Goal: Information Seeking & Learning: Learn about a topic

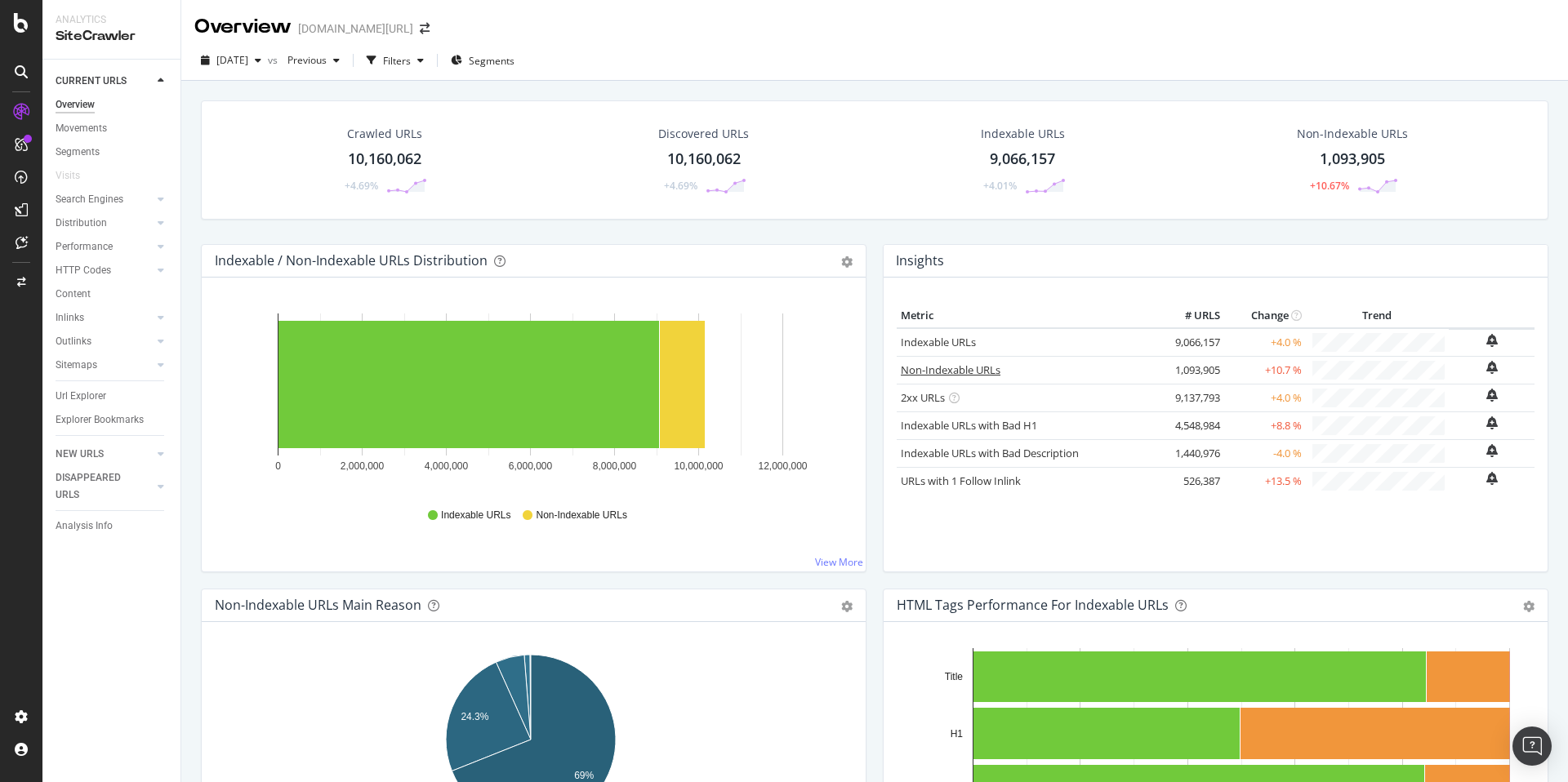
click at [945, 373] on link "Non-Indexable URLs" at bounding box center [951, 370] width 100 height 15
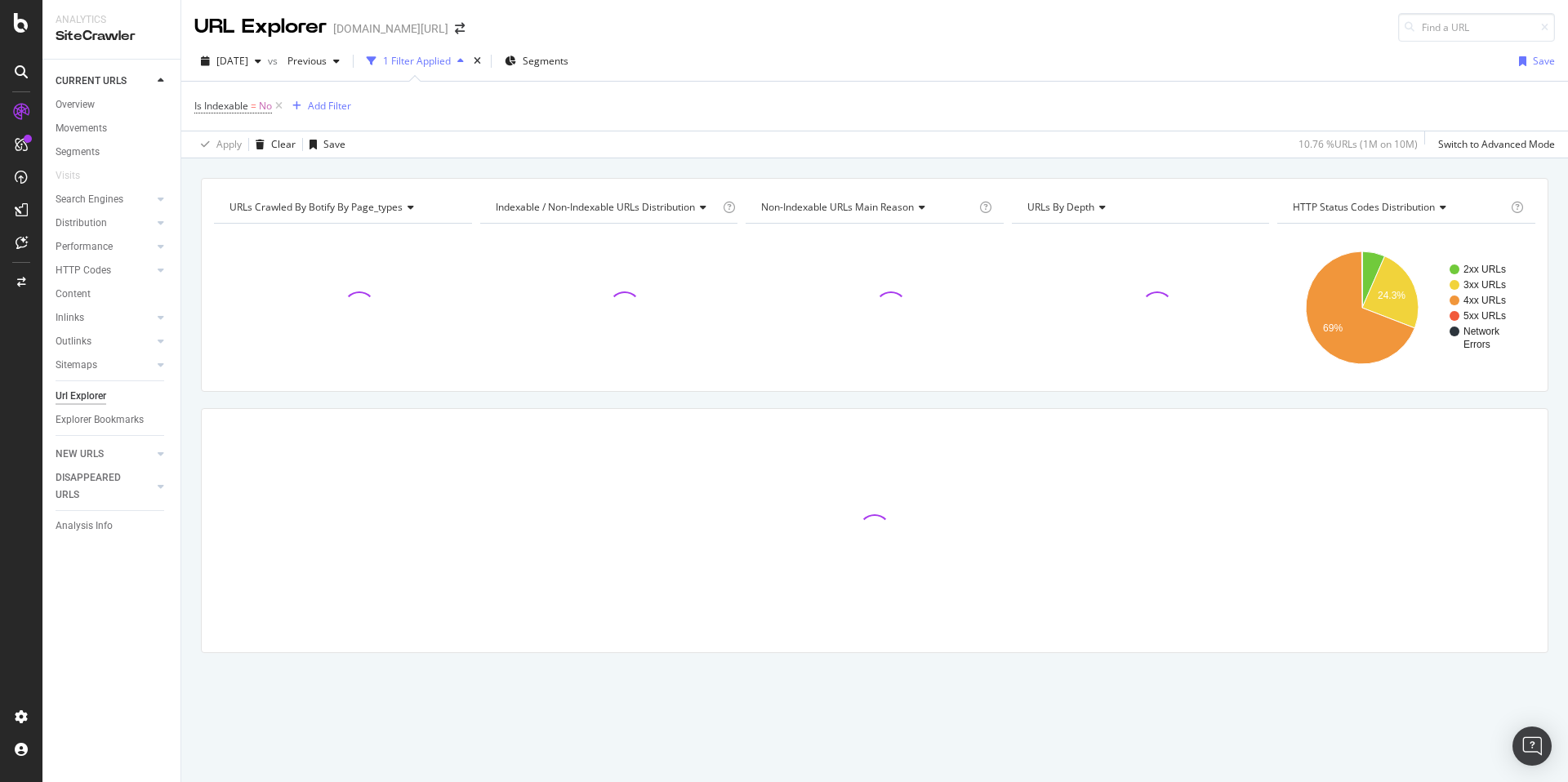
click at [503, 164] on div "URLs Crawled By Botify By page_types Chart (by Value) Table Expand Export as CS…" at bounding box center [875, 177] width 1386 height 39
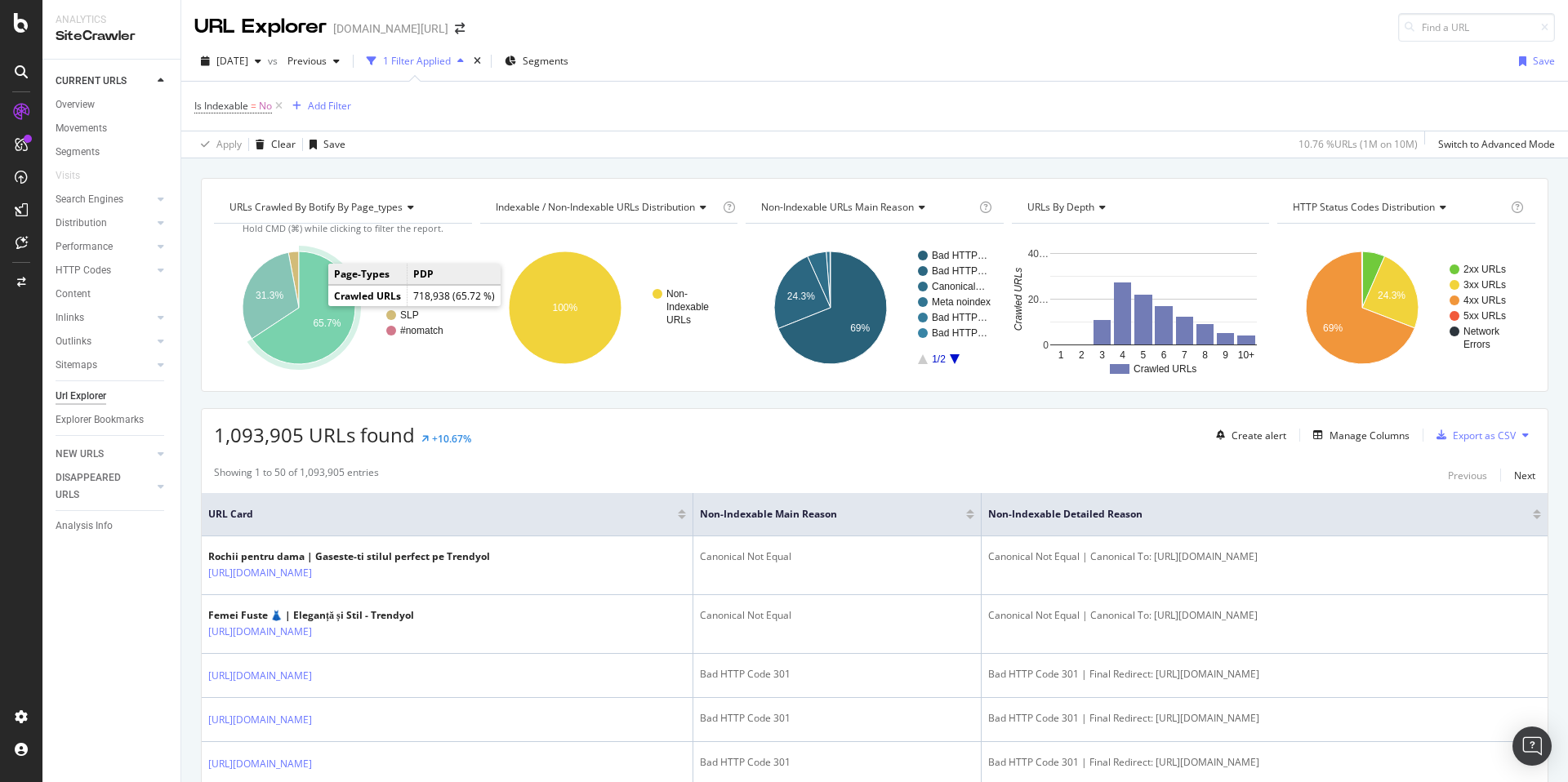
click at [345, 306] on icon "A chart." at bounding box center [303, 307] width 103 height 112
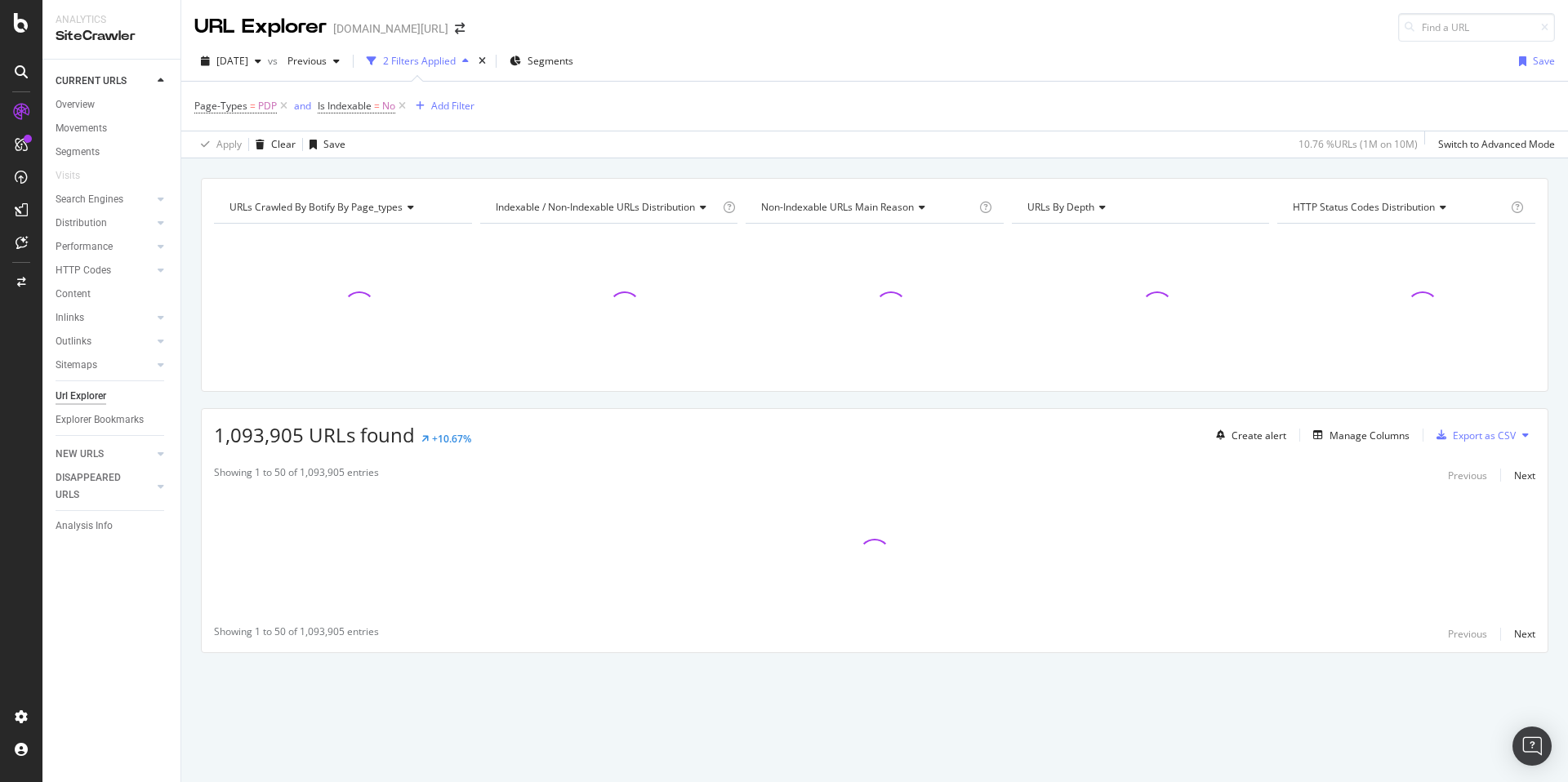
click at [637, 198] on div "Indexable / Non-Indexable URLs distribution" at bounding box center [606, 207] width 227 height 26
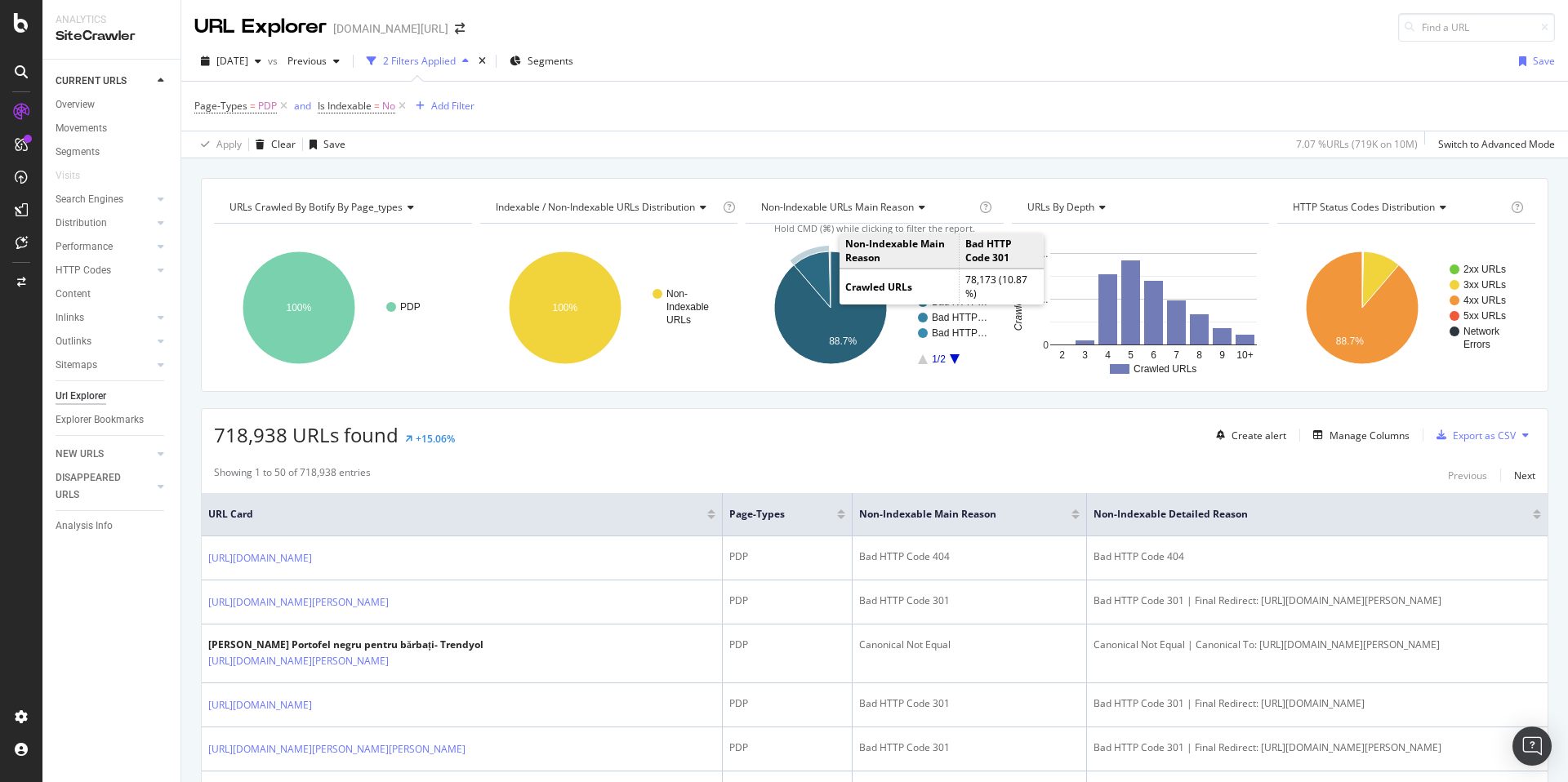
click at [808, 271] on icon "A chart." at bounding box center [812, 280] width 37 height 57
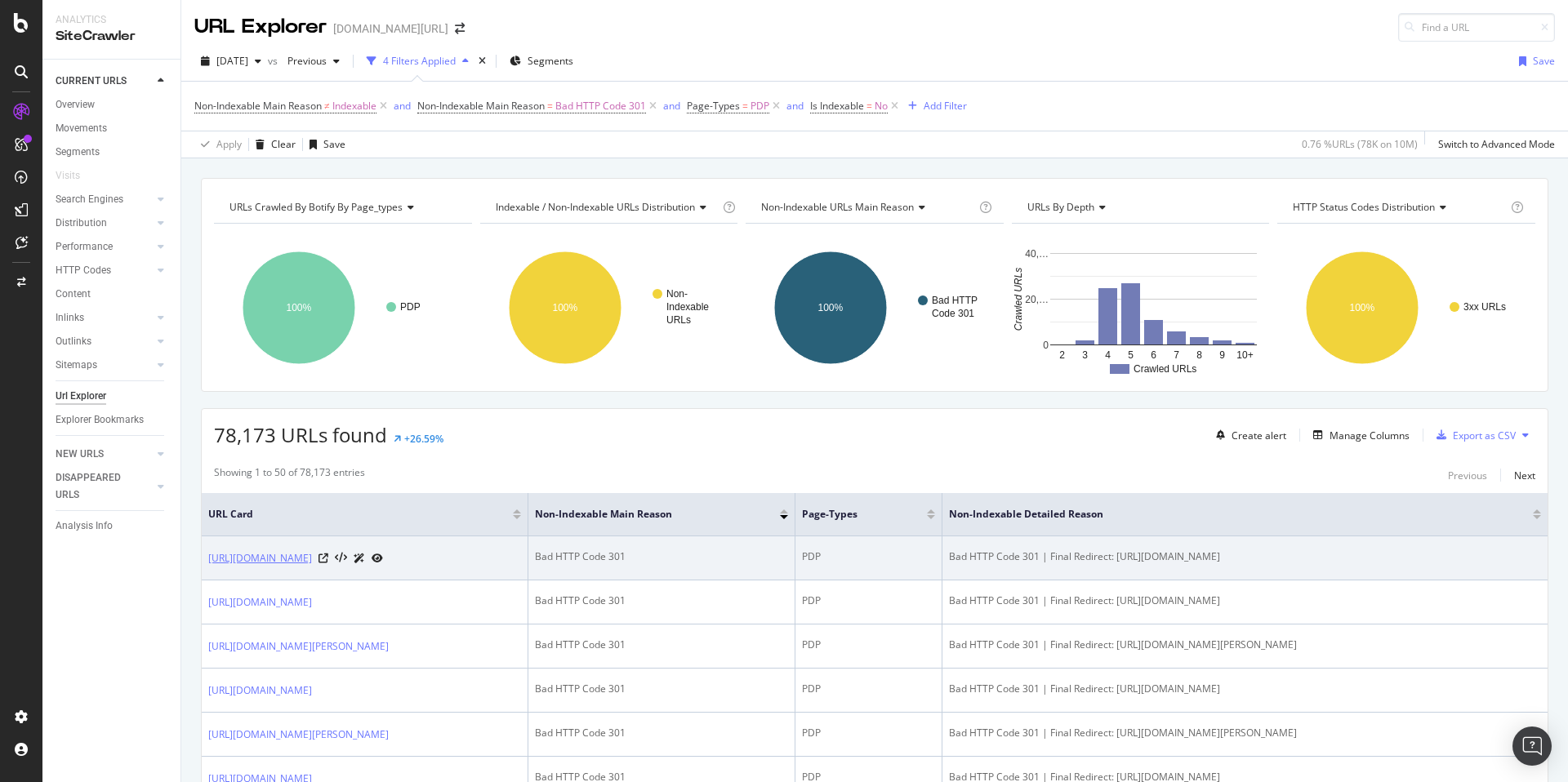
click at [312, 558] on link "[URL][DOMAIN_NAME]" at bounding box center [260, 559] width 103 height 17
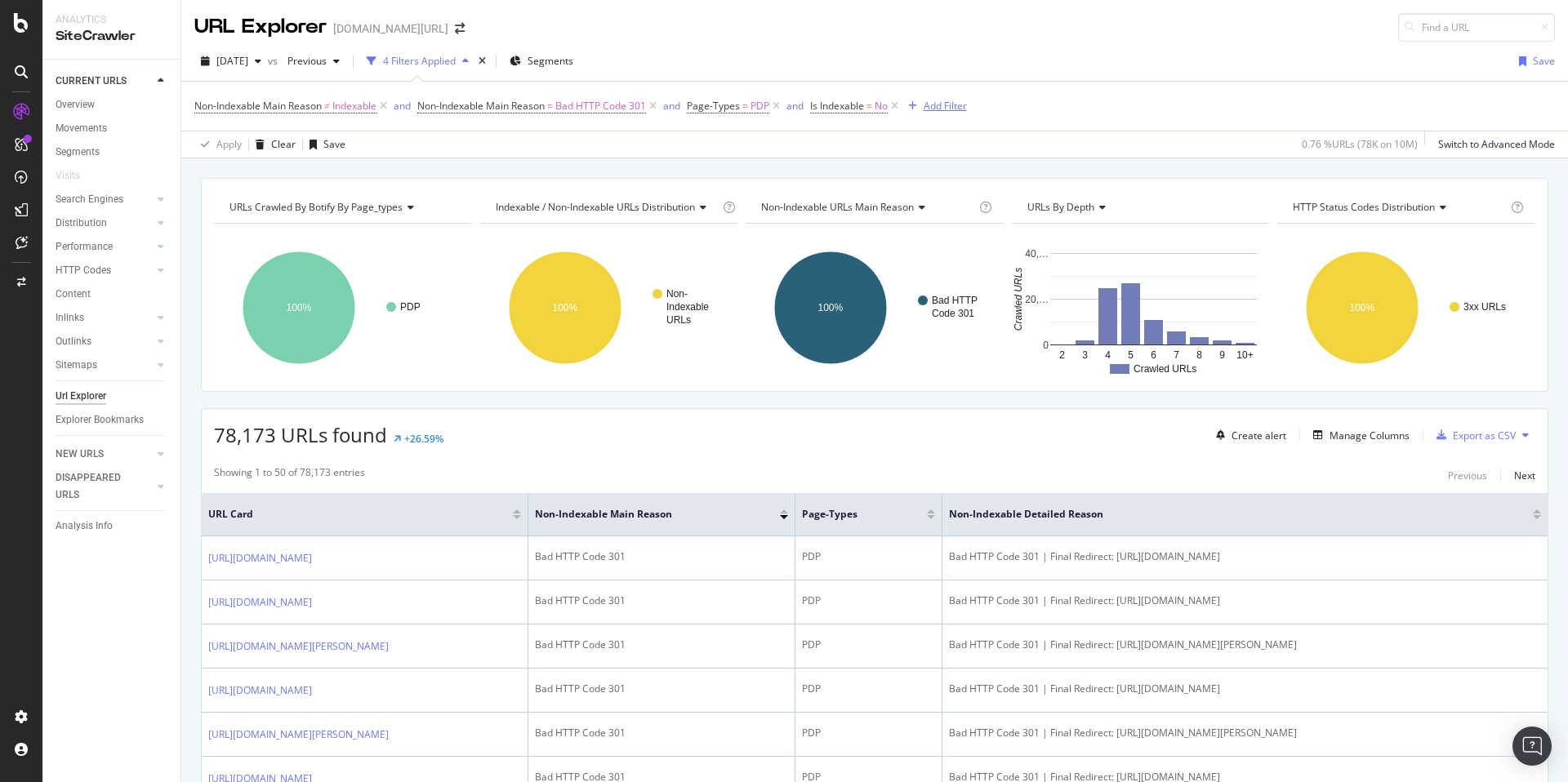
click at [957, 107] on div "Add Filter" at bounding box center [945, 106] width 43 height 14
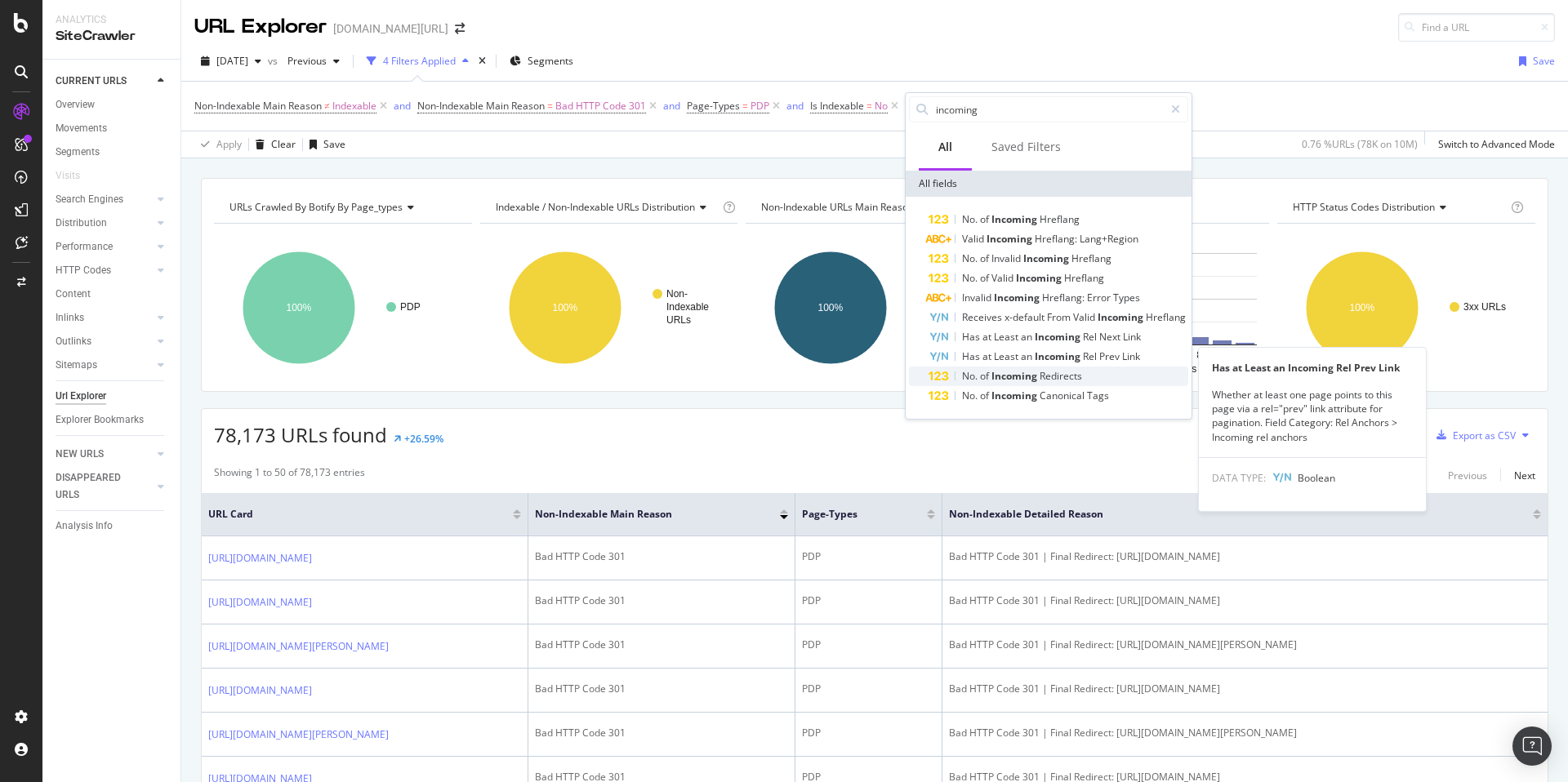
type input "incoming"
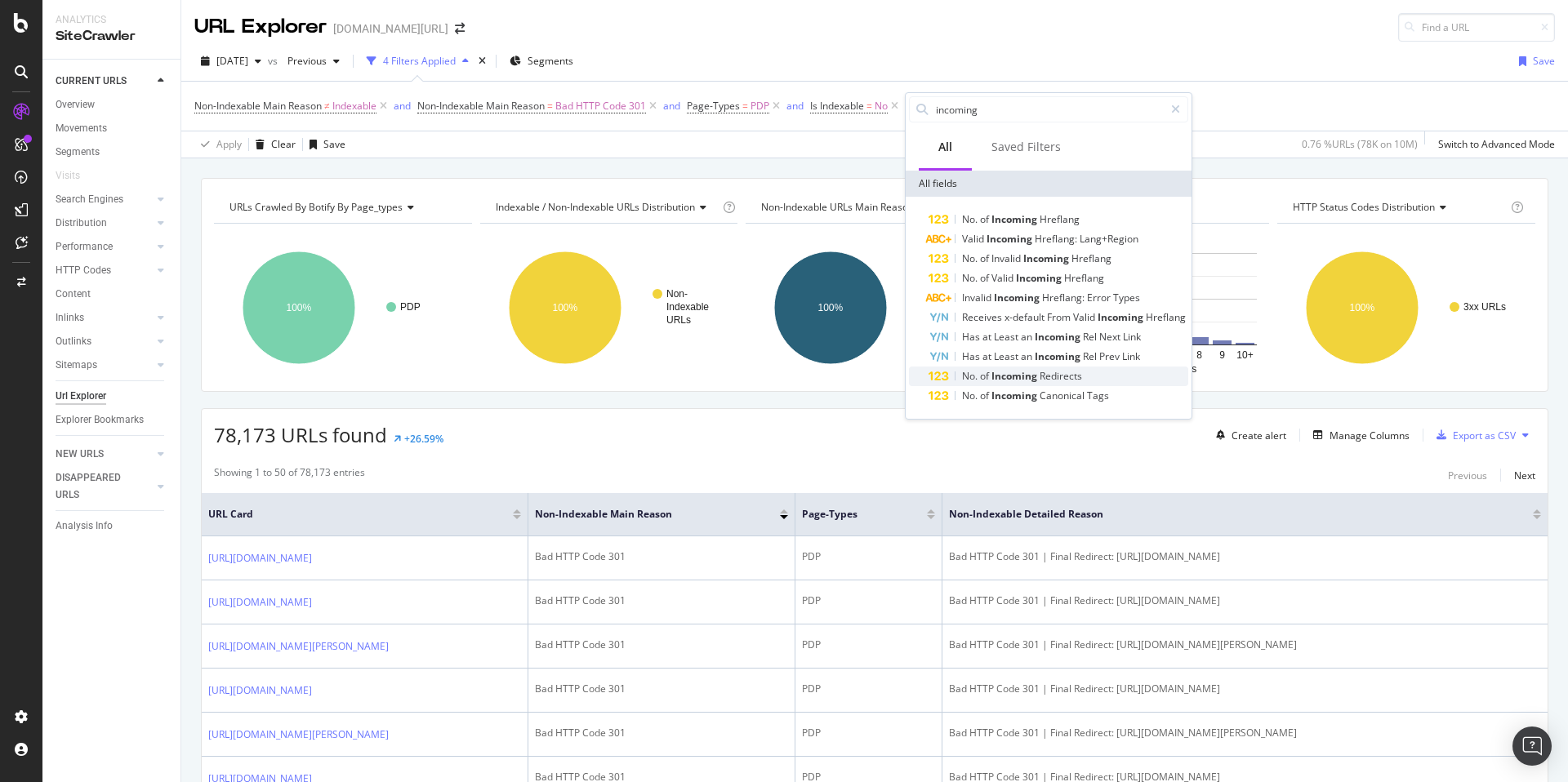
click at [1008, 374] on span "Incoming" at bounding box center [1016, 376] width 48 height 14
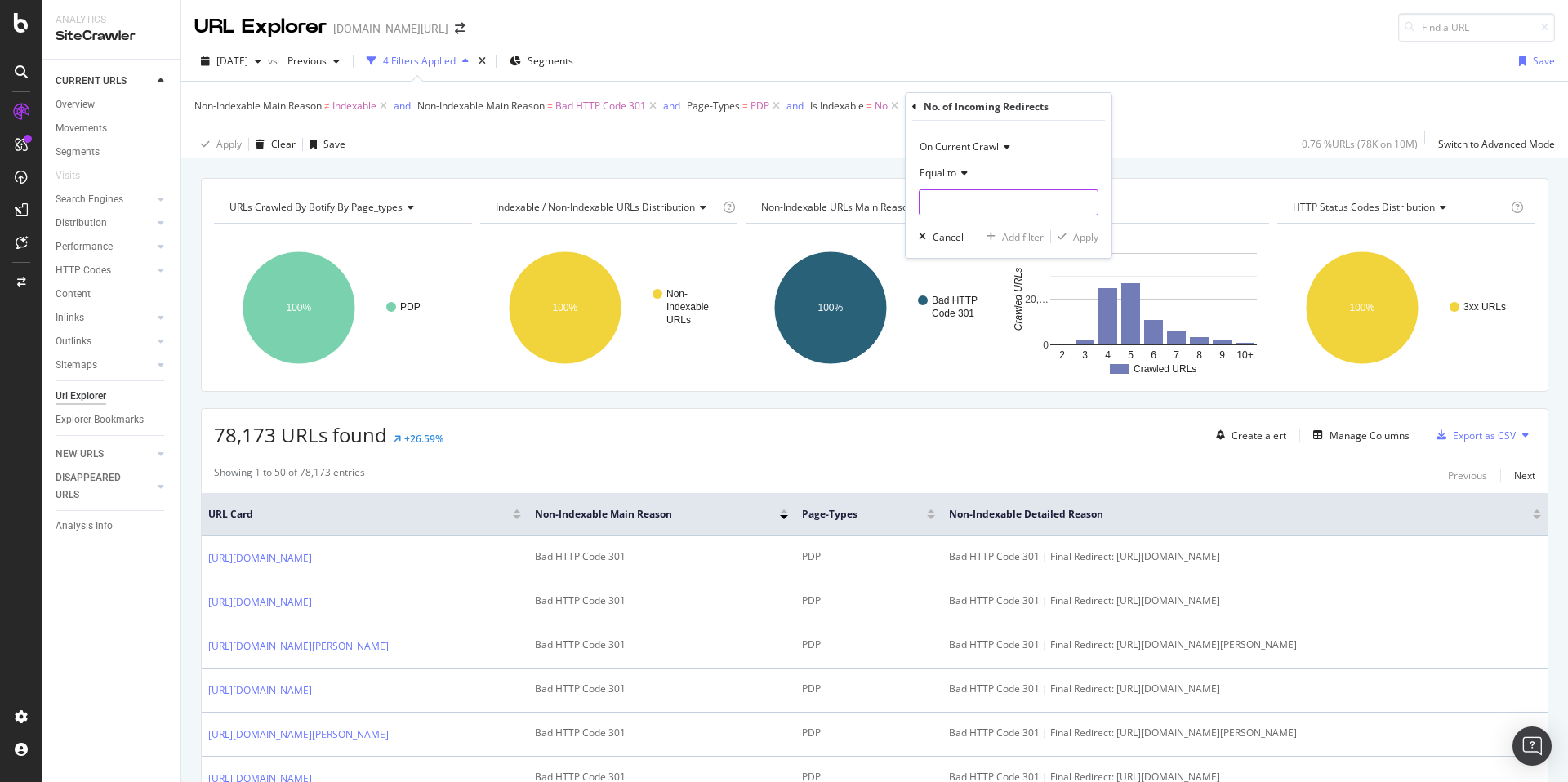
click at [969, 208] on input "number" at bounding box center [1009, 202] width 180 height 26
click at [1021, 207] on input "number" at bounding box center [1009, 202] width 180 height 26
type input "1"
click at [1086, 241] on div "Apply" at bounding box center [1086, 237] width 25 height 14
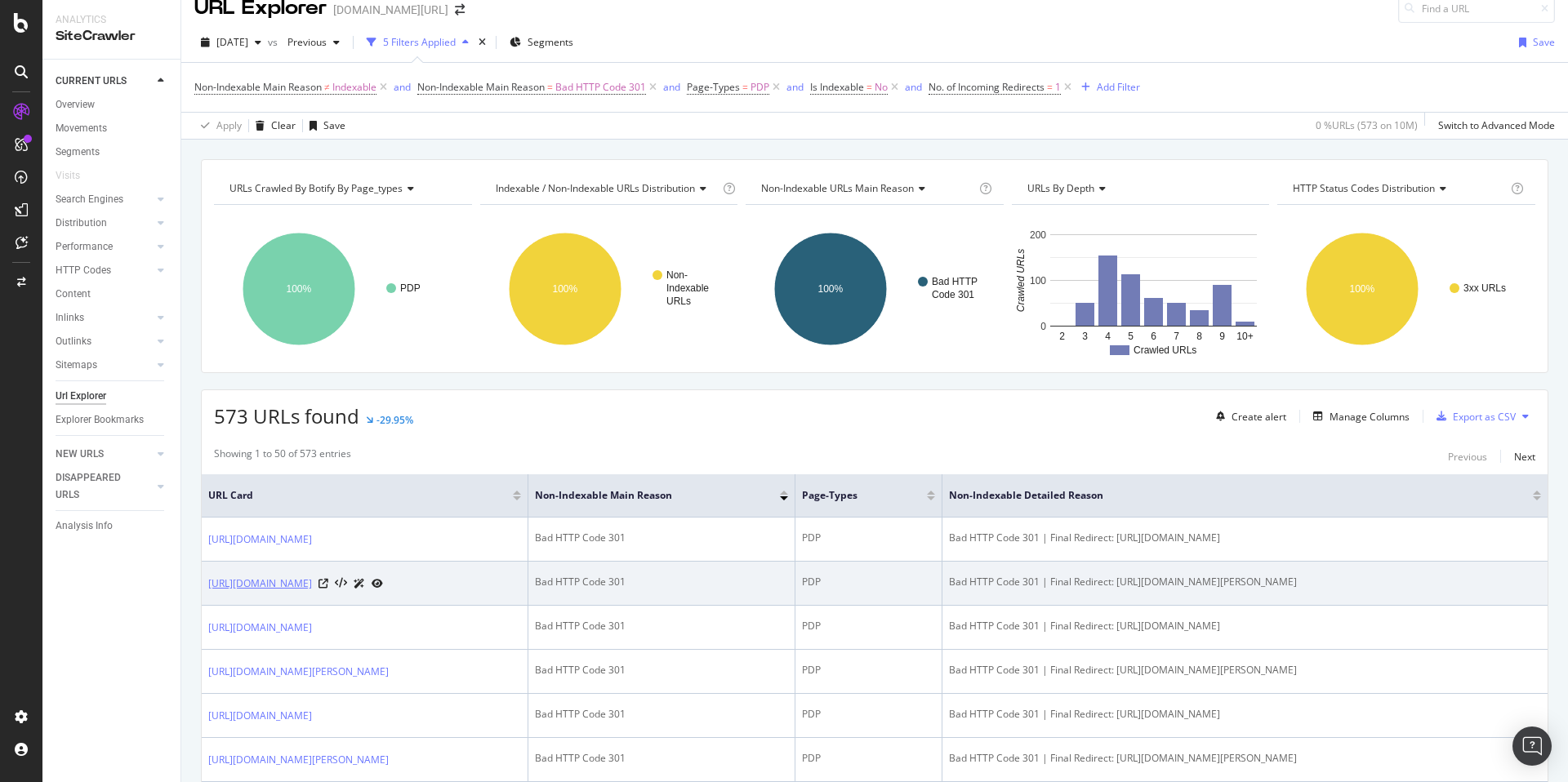
scroll to position [27, 0]
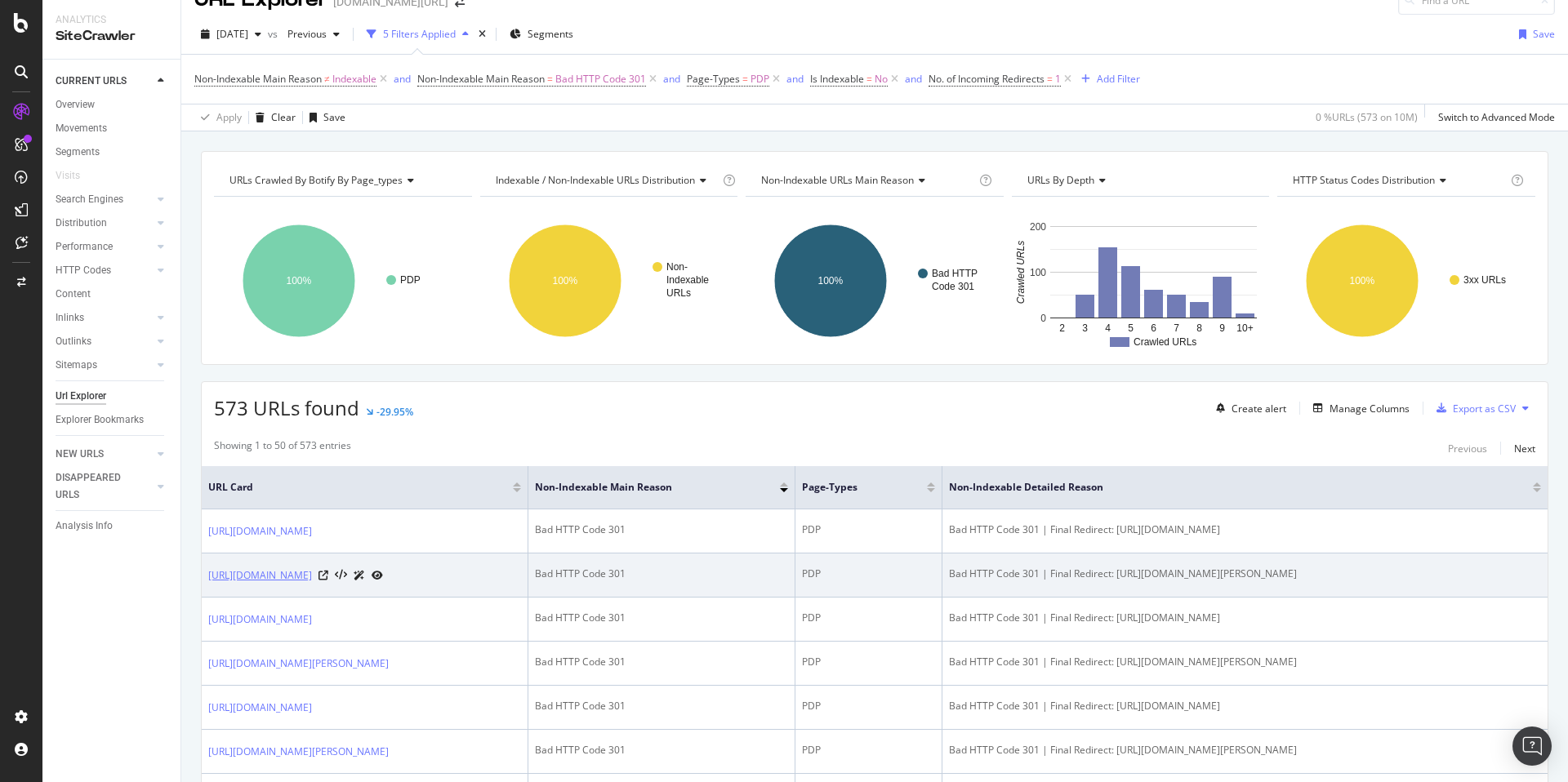
click at [312, 584] on link "[URL][DOMAIN_NAME]" at bounding box center [260, 575] width 103 height 17
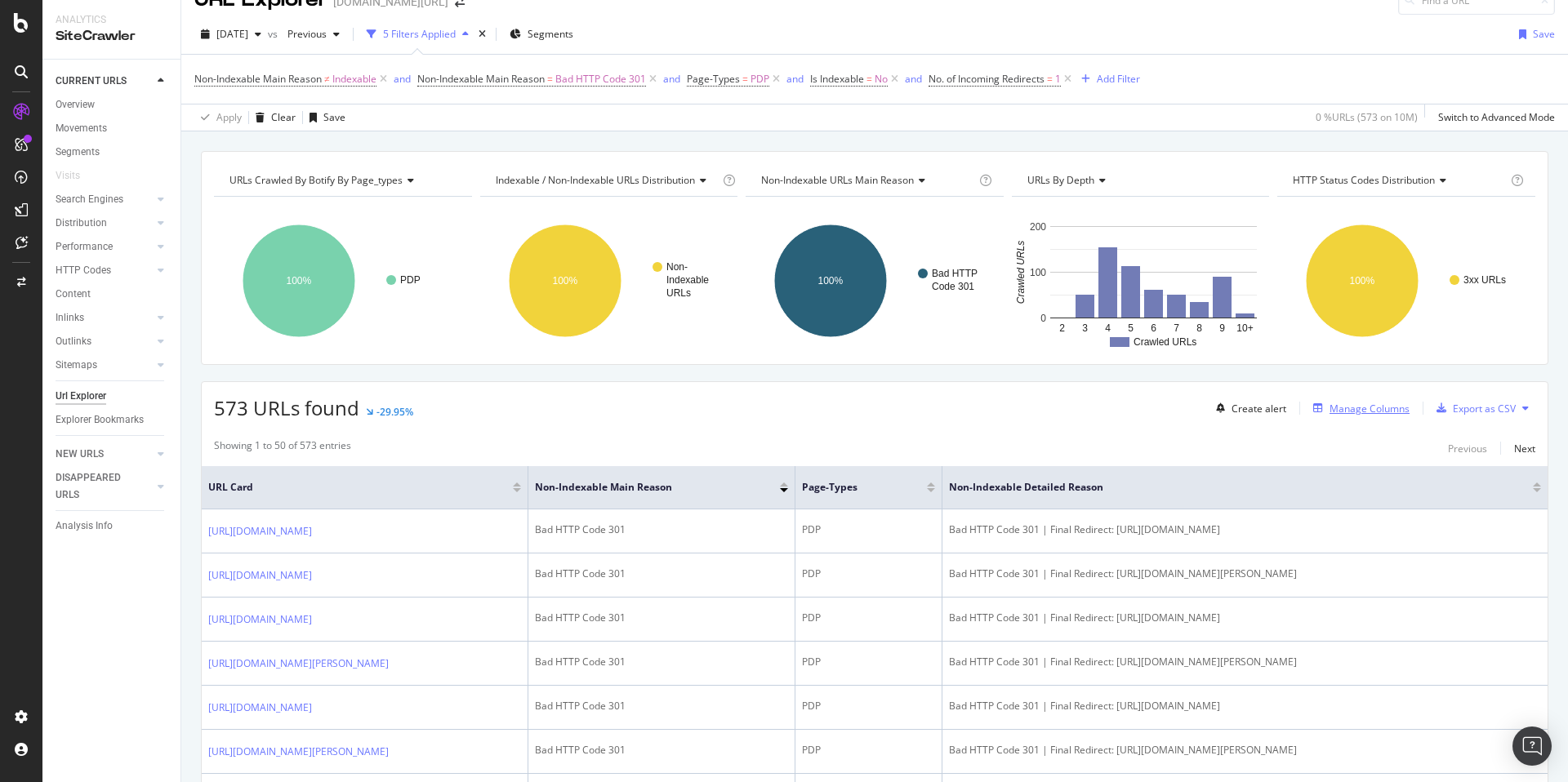
click at [1350, 414] on div "Manage Columns" at bounding box center [1370, 408] width 80 height 14
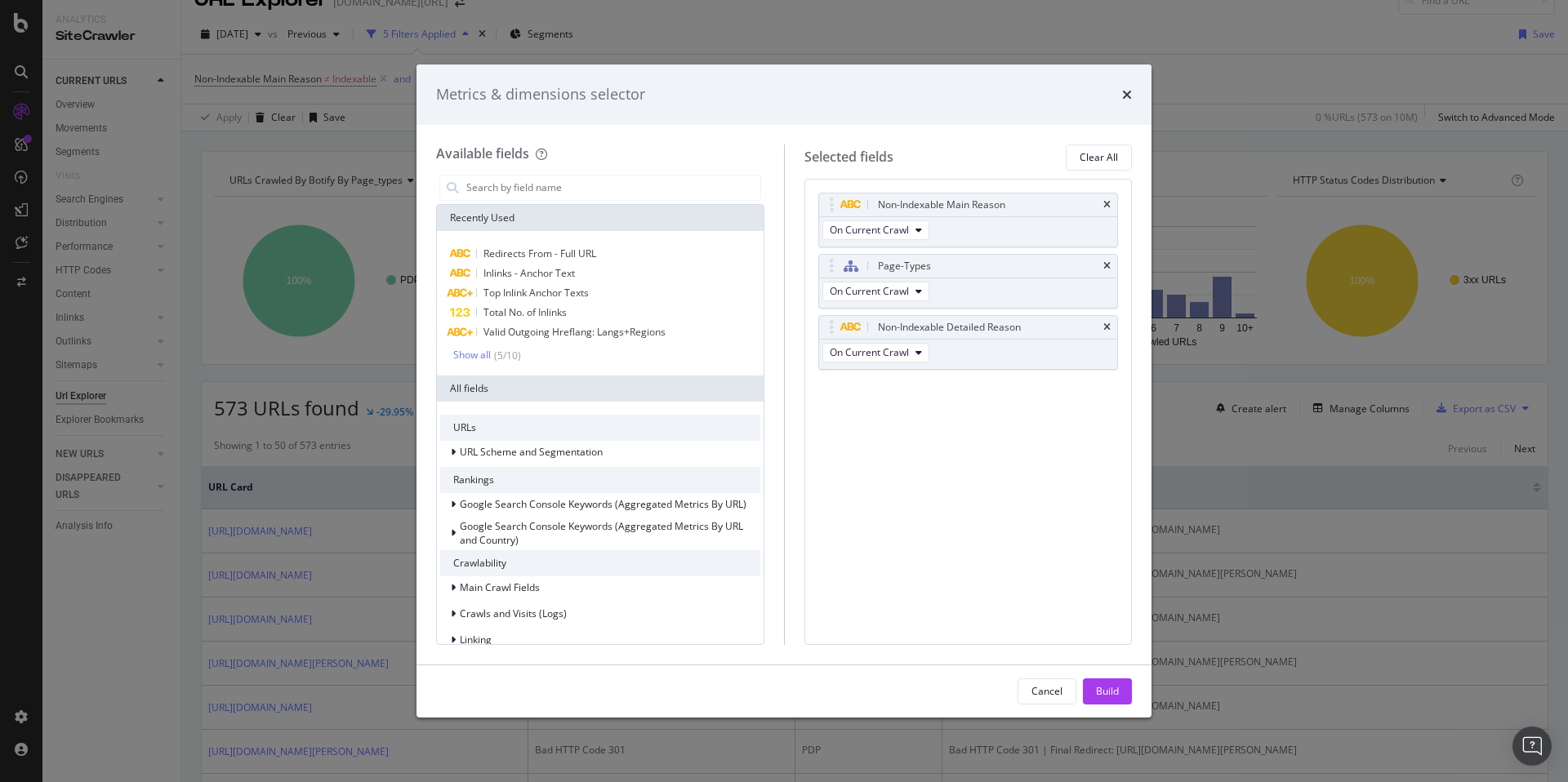
click at [627, 172] on div "modal" at bounding box center [600, 187] width 328 height 32
drag, startPoint x: 642, startPoint y: 173, endPoint x: 655, endPoint y: 188, distance: 19.8
click at [655, 188] on div "modal" at bounding box center [600, 187] width 328 height 32
click at [655, 188] on input "modal" at bounding box center [612, 187] width 296 height 24
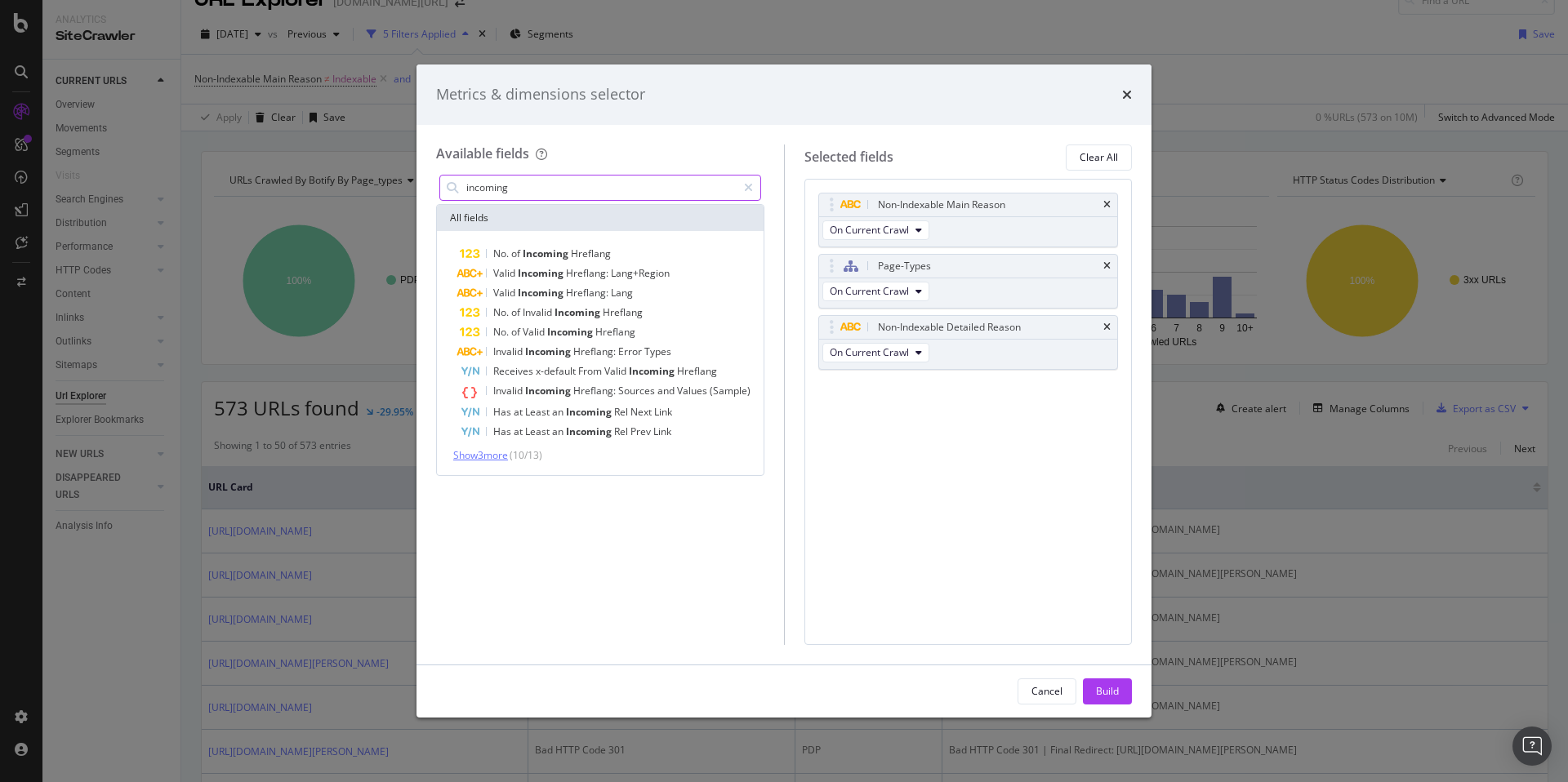
type input "incoming"
click at [485, 456] on span "Show 3 more" at bounding box center [481, 455] width 55 height 14
click at [1118, 92] on div "Metrics & dimensions selector" at bounding box center [783, 94] width 696 height 21
click at [1126, 88] on icon "times" at bounding box center [1127, 95] width 10 height 13
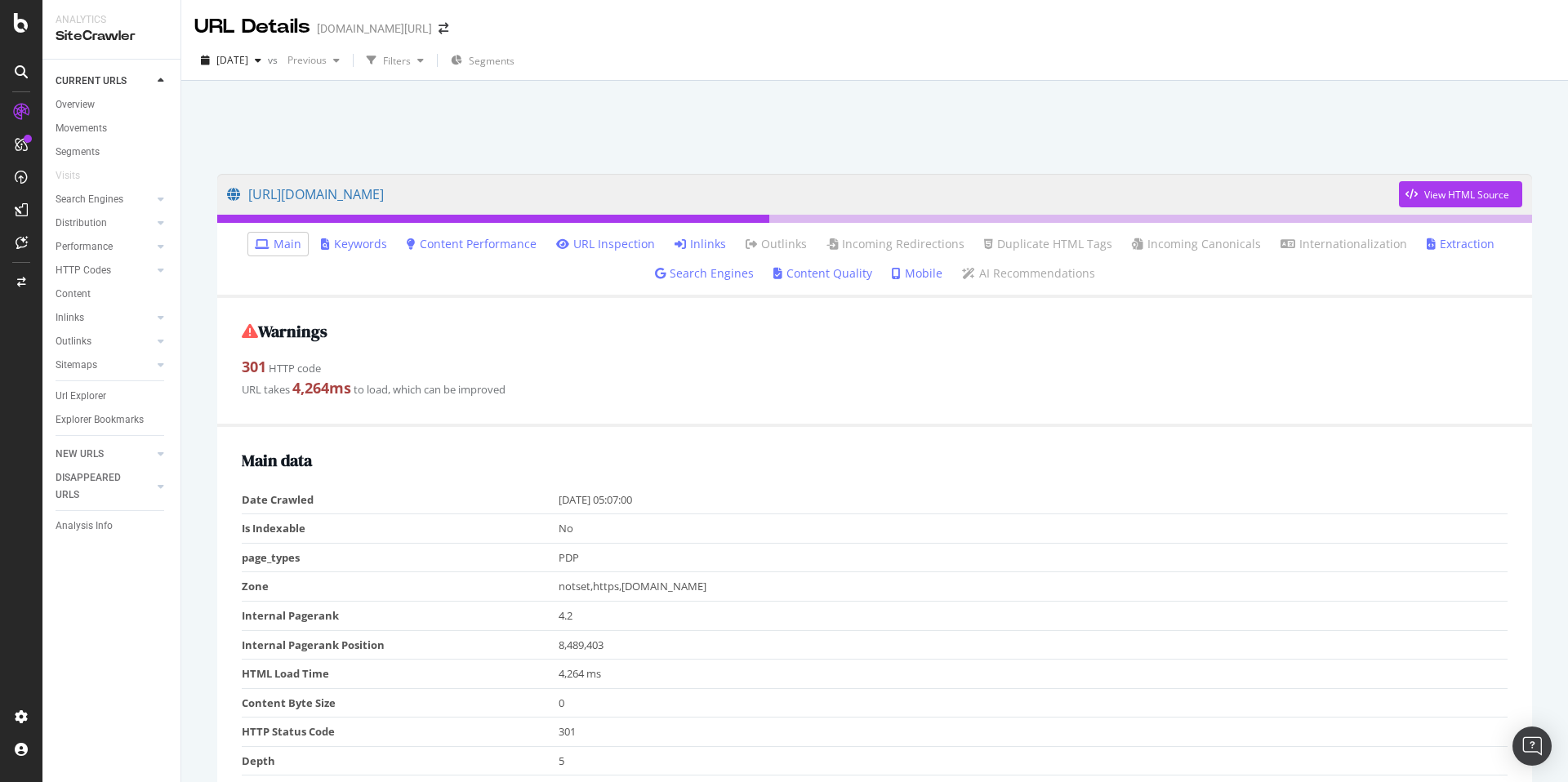
click at [702, 236] on link "Inlinks" at bounding box center [701, 244] width 52 height 17
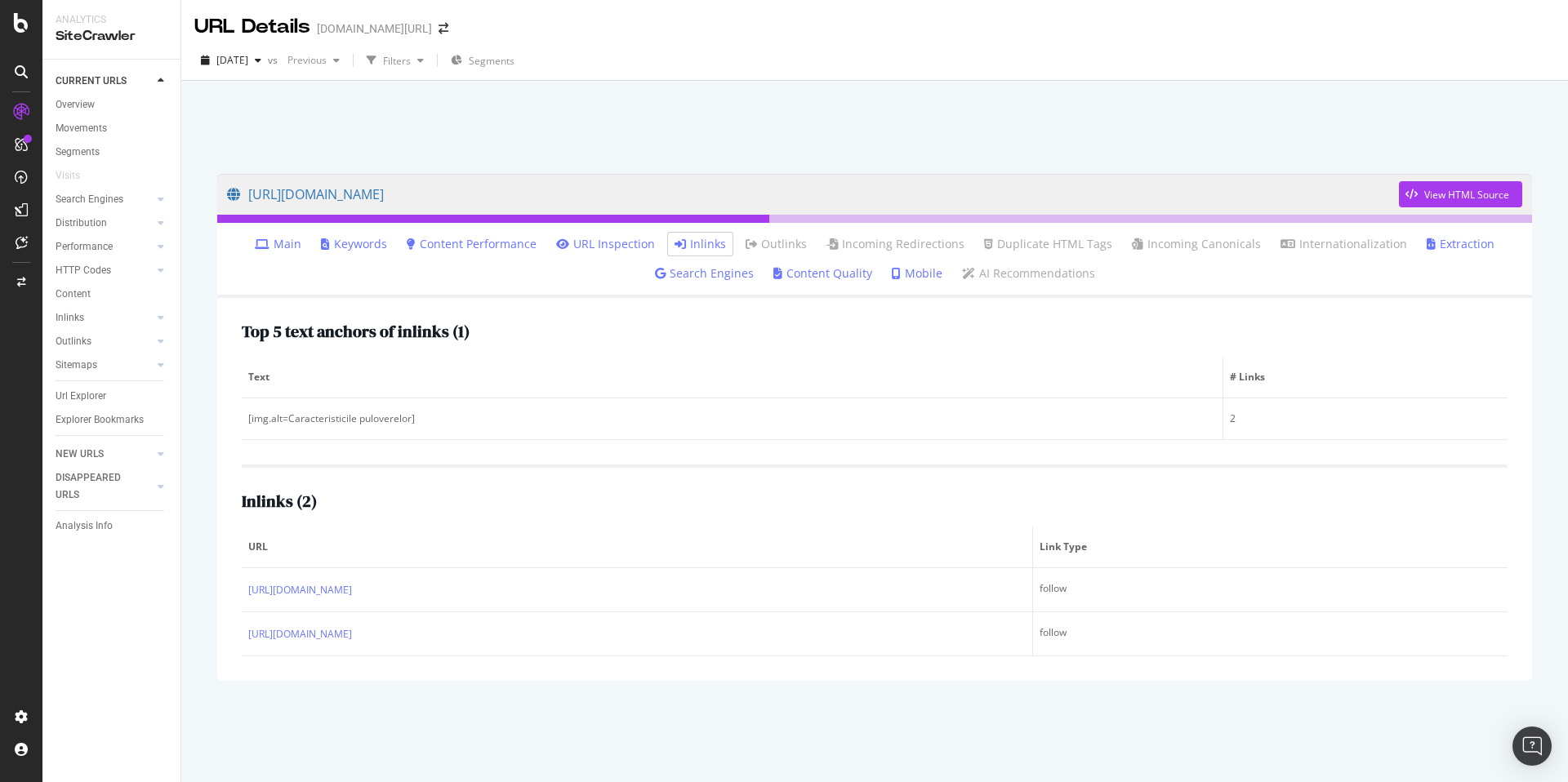
click at [643, 101] on div at bounding box center [874, 122] width 1347 height 69
click at [872, 246] on link "Incoming Redirections" at bounding box center [896, 244] width 138 height 17
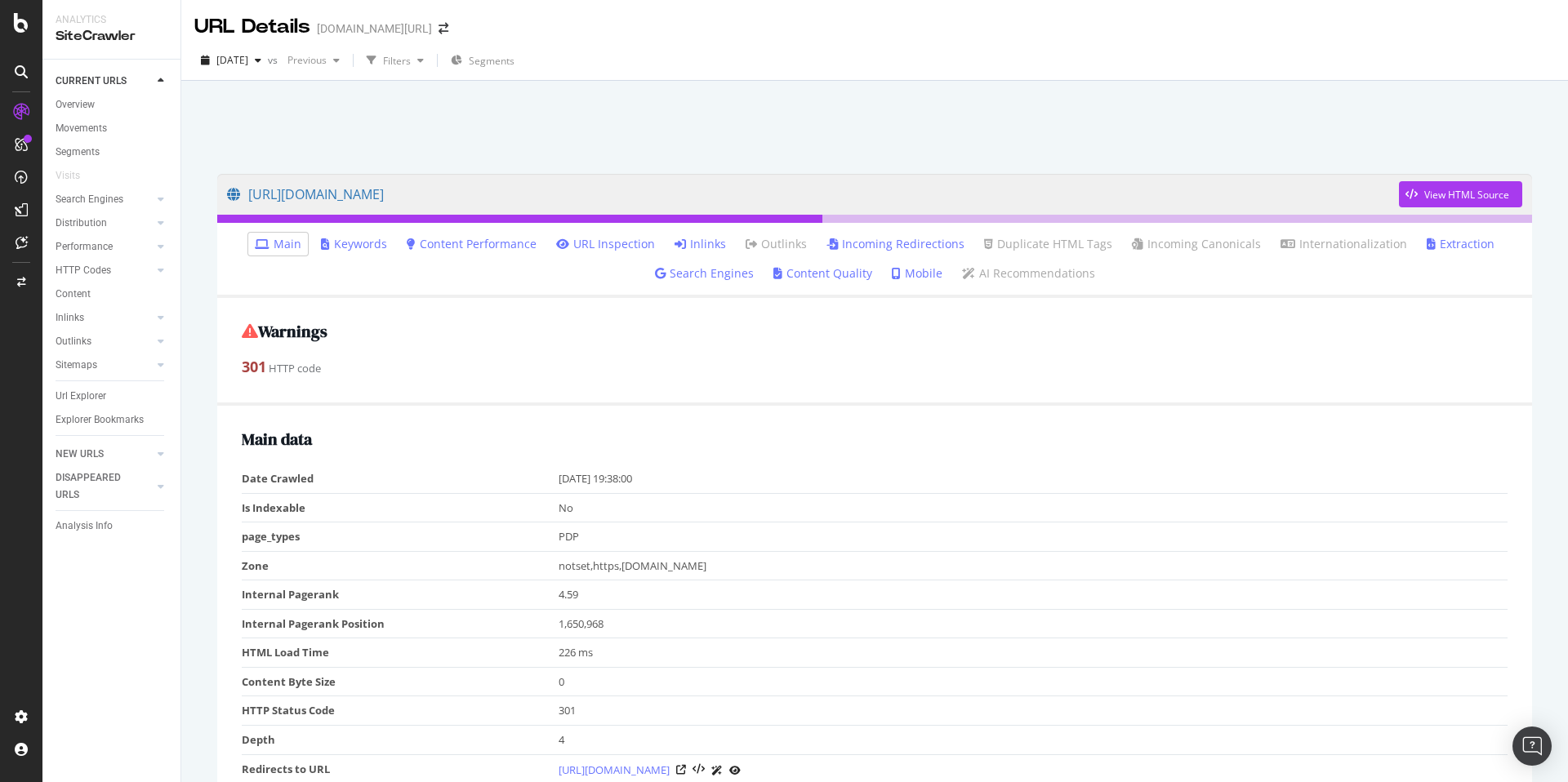
click at [711, 246] on link "Inlinks" at bounding box center [701, 244] width 52 height 17
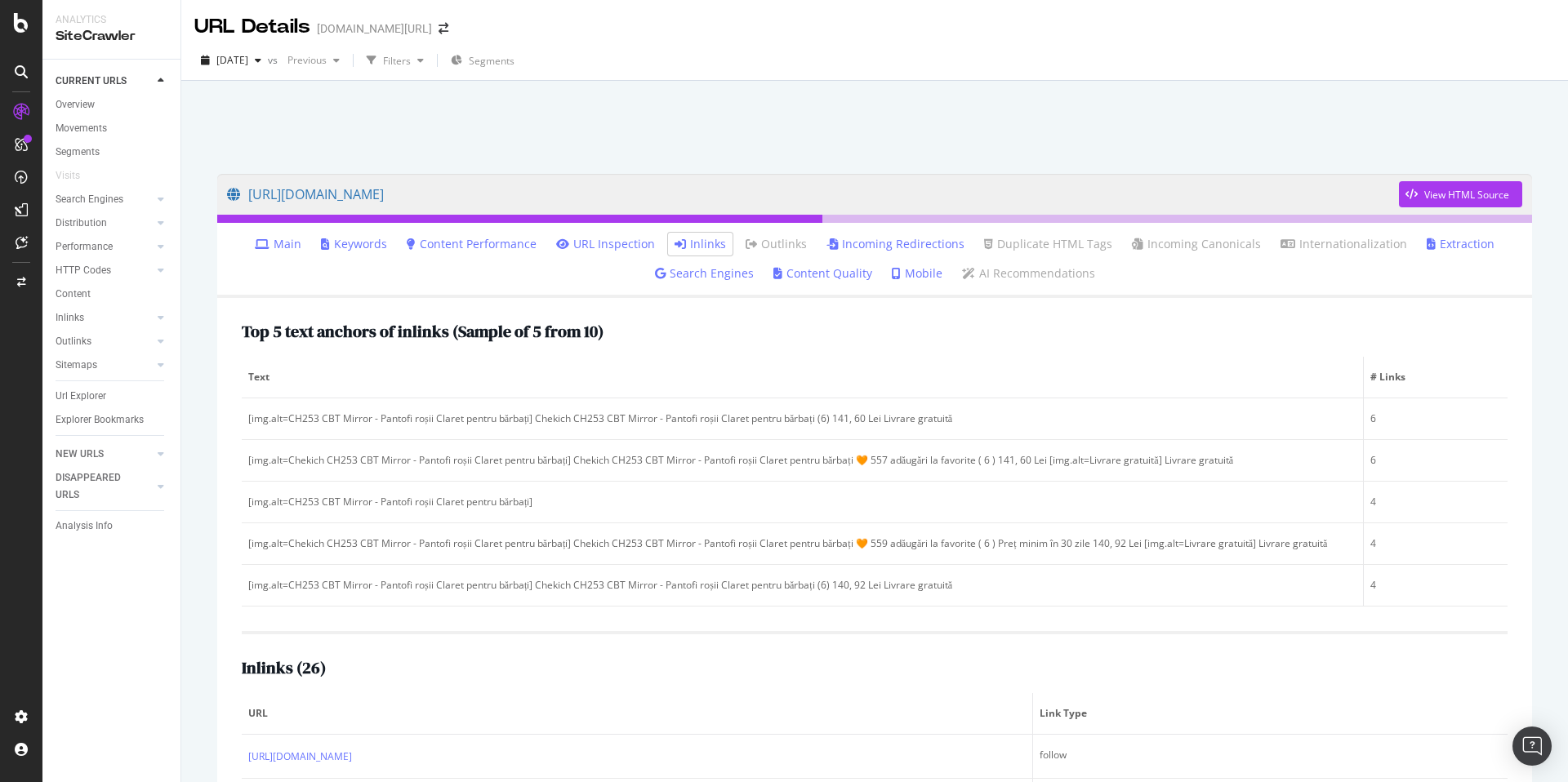
click at [935, 248] on link "Incoming Redirections" at bounding box center [896, 244] width 138 height 17
